Goal: Information Seeking & Learning: Learn about a topic

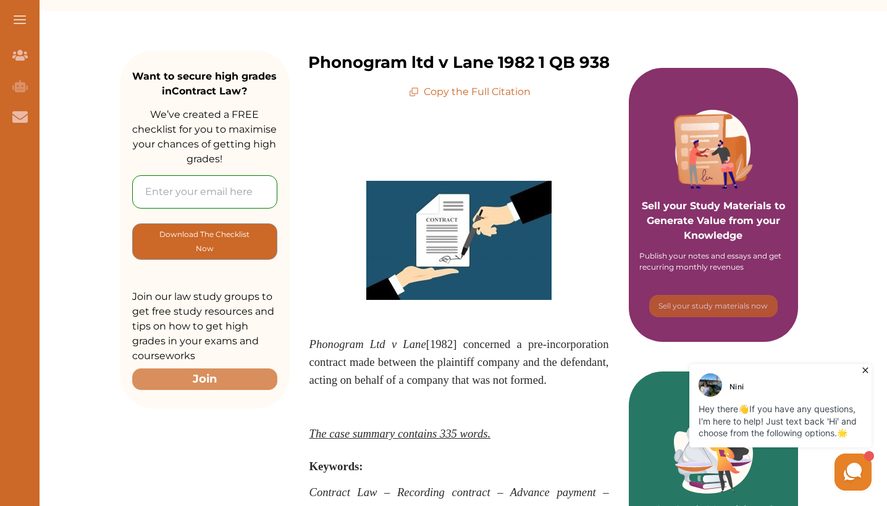
scroll to position [145, 0]
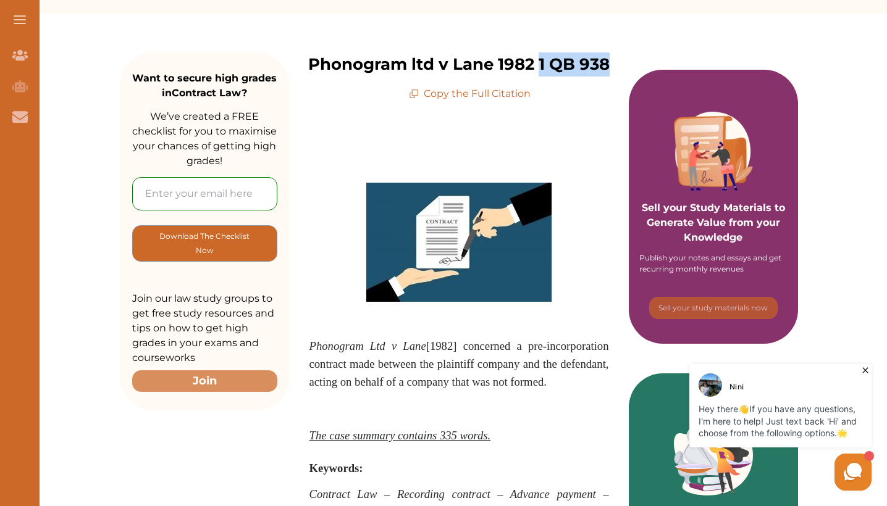
drag, startPoint x: 615, startPoint y: 63, endPoint x: 538, endPoint y: 63, distance: 77.8
click at [538, 63] on div "Phonogram ltd v Lane 1982 1 QB 938 Copy the Full Citation" at bounding box center [459, 76] width 339 height 49
copy p "1 QB 938"
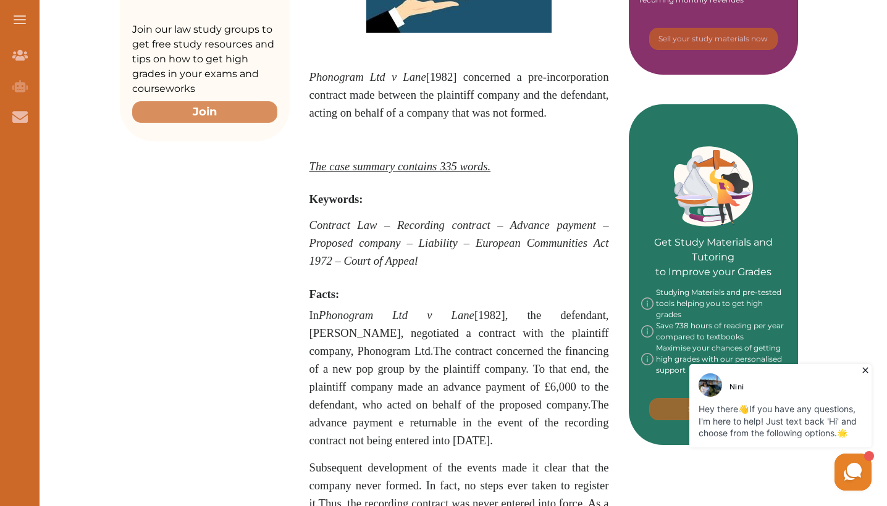
scroll to position [593, 0]
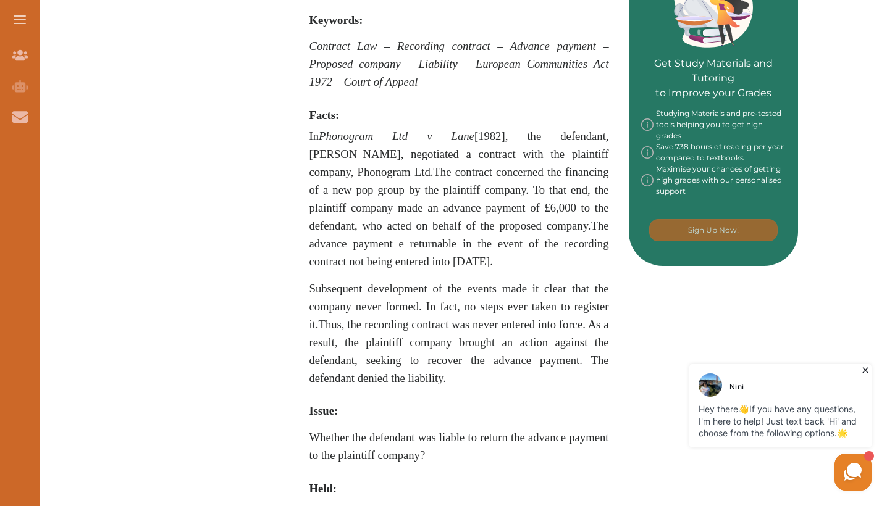
drag, startPoint x: 515, startPoint y: 261, endPoint x: 493, endPoint y: 225, distance: 42.1
click at [493, 225] on p "In Phonogram Ltd v Lane [1982] , the defendant, [PERSON_NAME], negotiated a con…" at bounding box center [458, 199] width 299 height 143
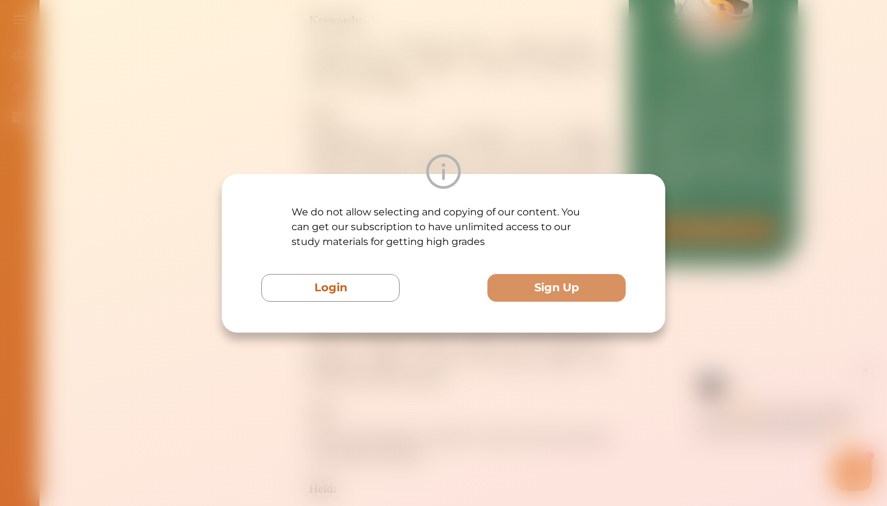
click at [334, 341] on div "We do not allow selecting and copying of our content. You can get our subscript…" at bounding box center [443, 253] width 887 height 506
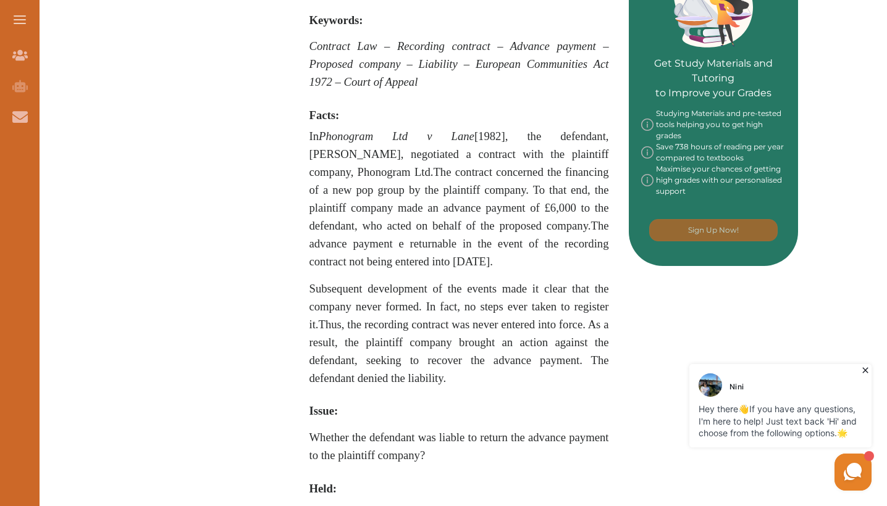
click at [604, 228] on span "The advance payment e returnable in the event of the recording contract not bei…" at bounding box center [458, 243] width 299 height 49
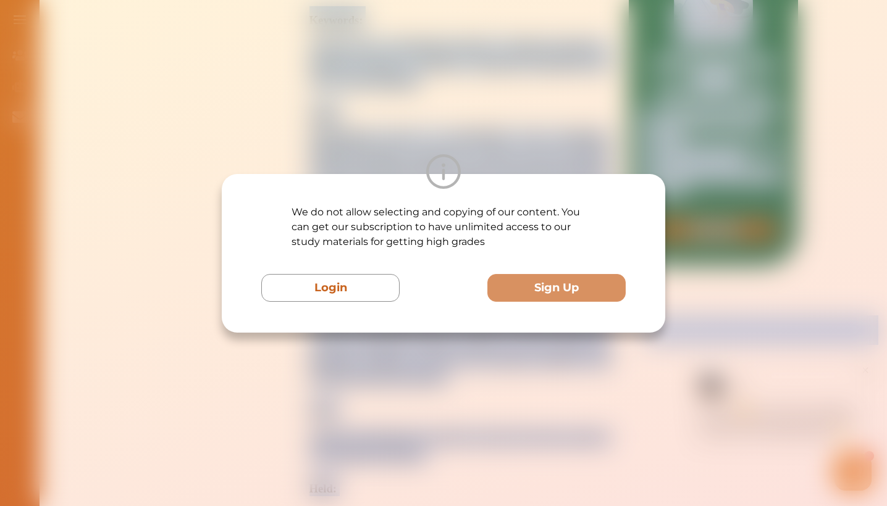
click at [604, 228] on div "We do not allow selecting and copying of our content. You can get our subscript…" at bounding box center [443, 253] width 364 height 97
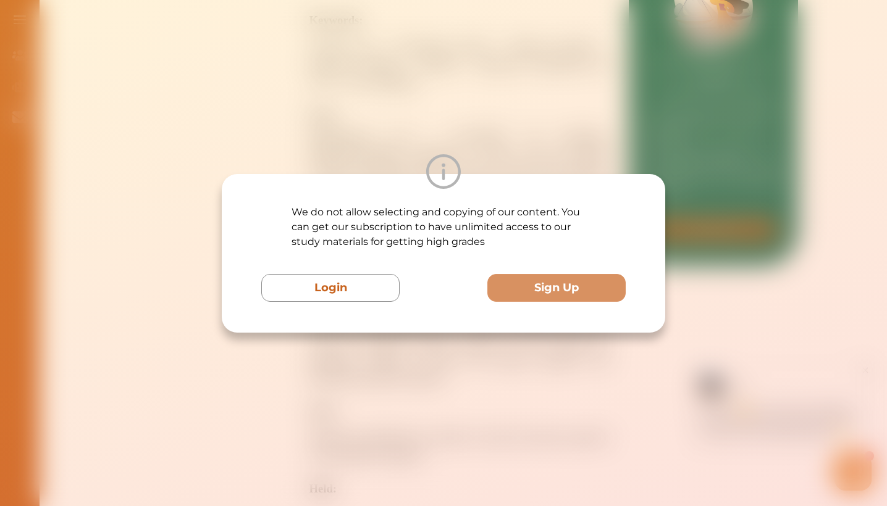
click at [414, 353] on div "We do not allow selecting and copying of our content. You can get our subscript…" at bounding box center [443, 253] width 887 height 506
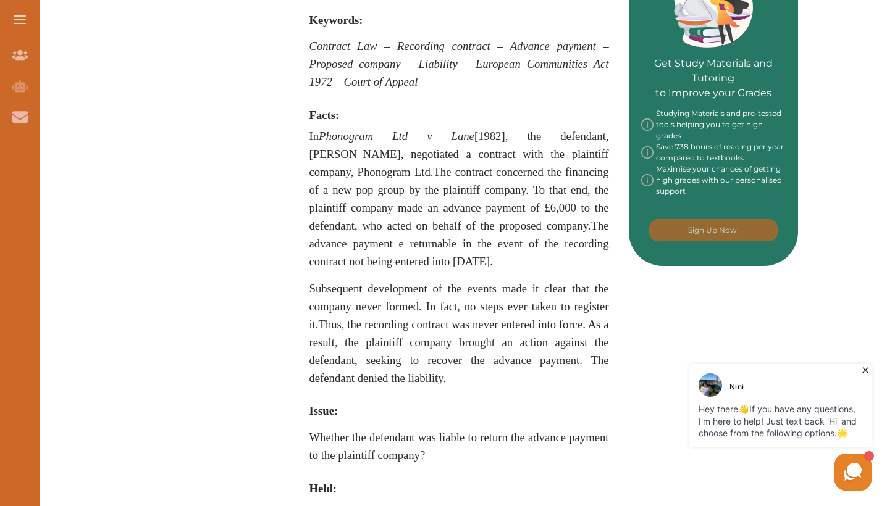
click at [528, 227] on span "The advance payment e returnable in the event of the recording contract not bei…" at bounding box center [458, 243] width 299 height 49
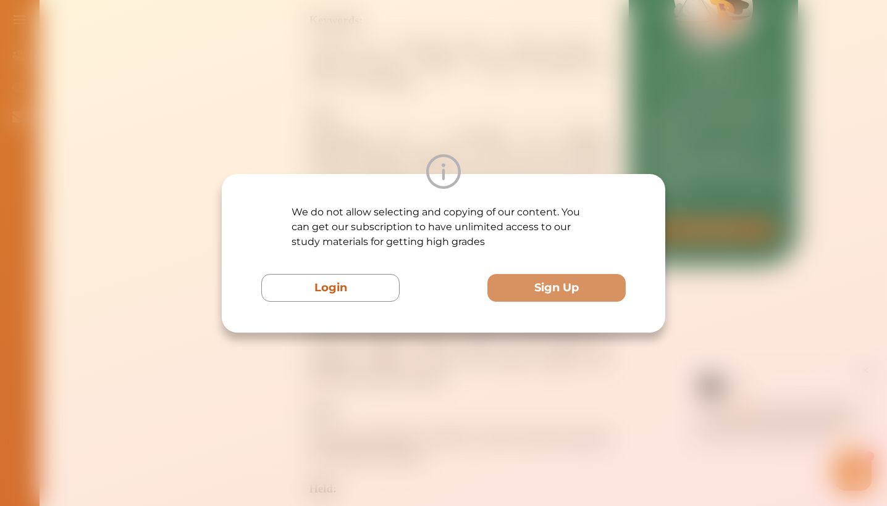
click at [433, 382] on div "We do not allow selecting and copying of our content. You can get our subscript…" at bounding box center [443, 253] width 887 height 506
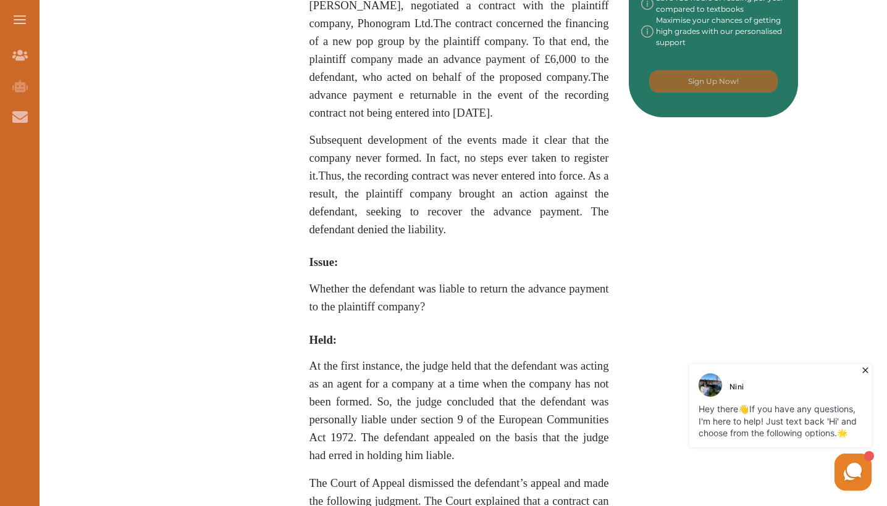
scroll to position [841, 0]
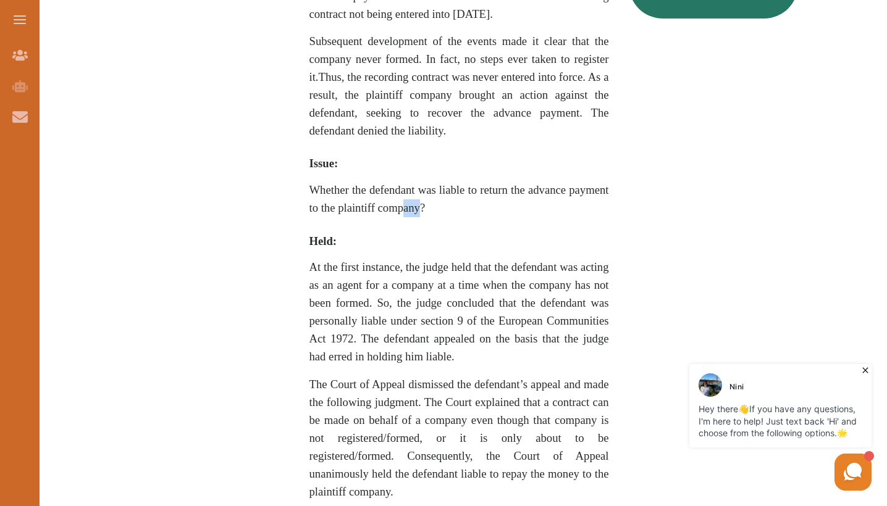
drag, startPoint x: 418, startPoint y: 211, endPoint x: 402, endPoint y: 206, distance: 16.8
click at [402, 206] on span "Whether the defendant was liable to return the advance payment to the plaintiff…" at bounding box center [458, 198] width 299 height 31
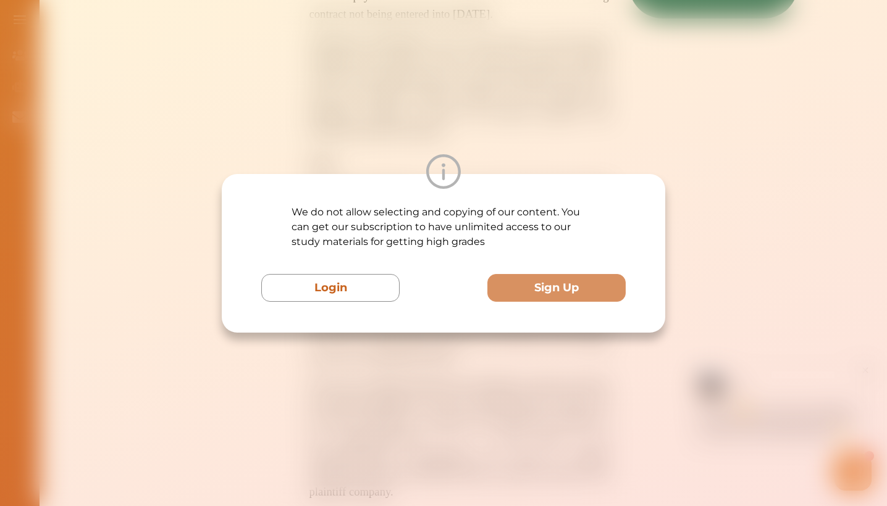
click at [468, 143] on div "We do not allow selecting and copying of our content. You can get our subscript…" at bounding box center [443, 253] width 887 height 506
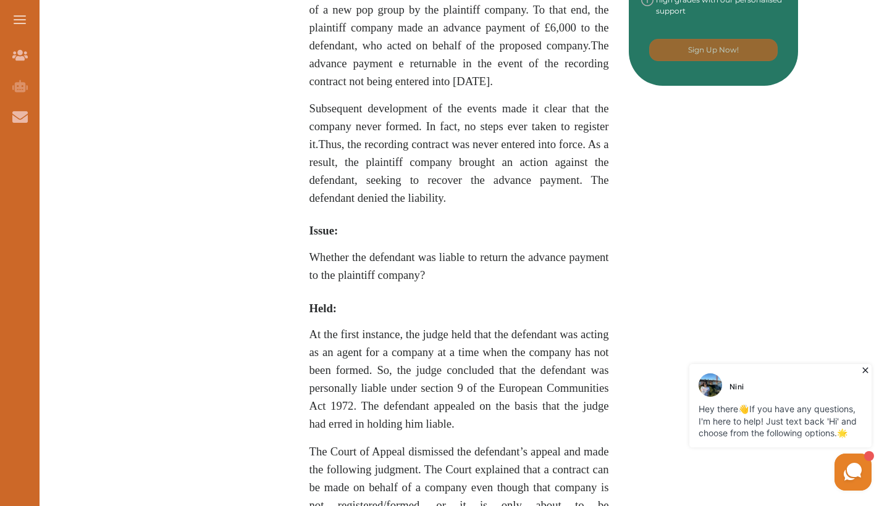
scroll to position [309, 0]
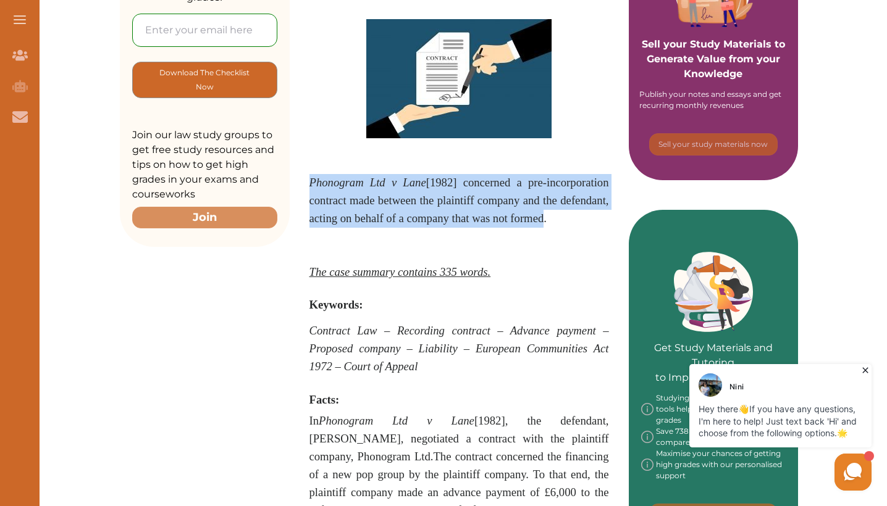
drag, startPoint x: 544, startPoint y: 219, endPoint x: 457, endPoint y: 169, distance: 99.9
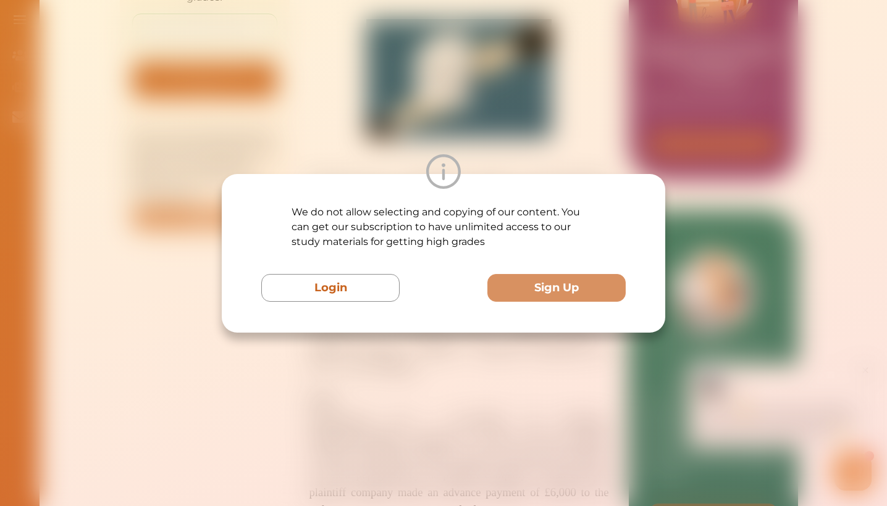
click at [538, 115] on div "We do not allow selecting and copying of our content. You can get our subscript…" at bounding box center [443, 253] width 887 height 506
